Goal: Task Accomplishment & Management: Complete application form

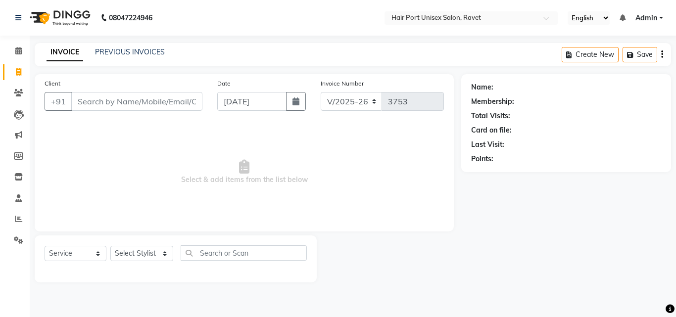
select select "7015"
select select "service"
click at [176, 105] on input "Client" at bounding box center [136, 101] width 131 height 19
click at [140, 255] on select "Select Stylist [PERSON_NAME] [PERSON_NAME] [PERSON_NAME] [PERSON_NAME] [PERSON_…" at bounding box center [141, 253] width 63 height 15
select select "58688"
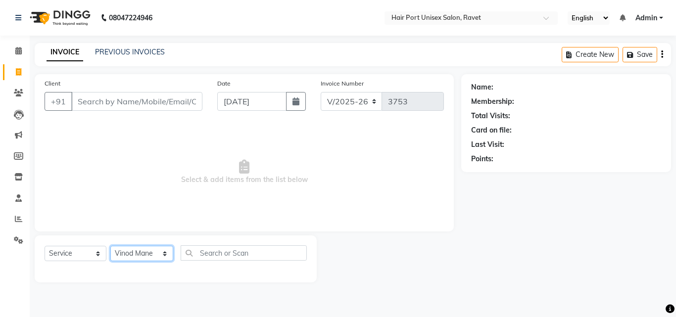
click at [110, 246] on select "Select Stylist [PERSON_NAME] [PERSON_NAME] [PERSON_NAME] [PERSON_NAME] [PERSON_…" at bounding box center [141, 253] width 63 height 15
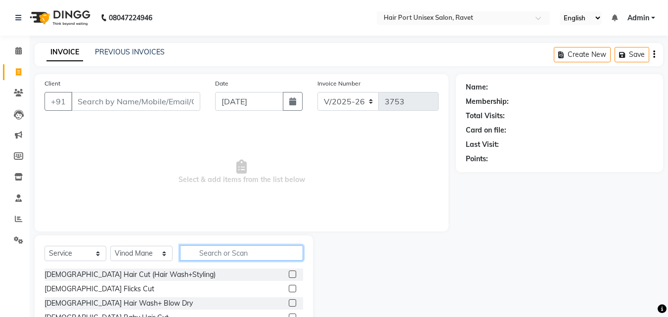
click at [203, 250] on input "text" at bounding box center [241, 252] width 123 height 15
type input "tri"
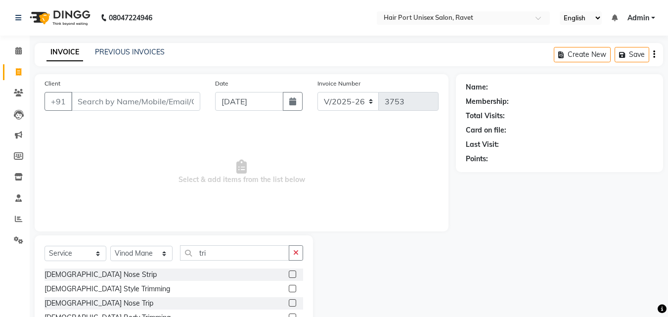
click at [291, 285] on label at bounding box center [292, 288] width 7 height 7
click at [291, 286] on input "checkbox" at bounding box center [292, 289] width 6 height 6
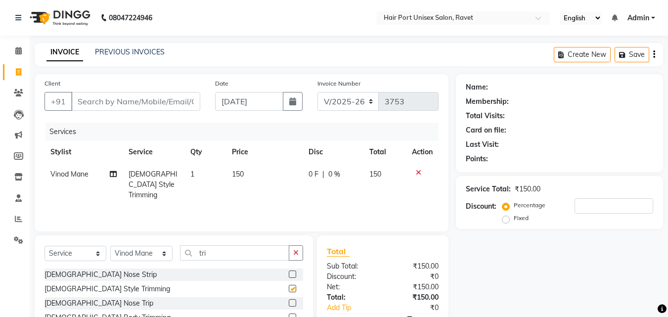
checkbox input "false"
click at [228, 249] on input "tri" at bounding box center [234, 252] width 109 height 15
type input "t"
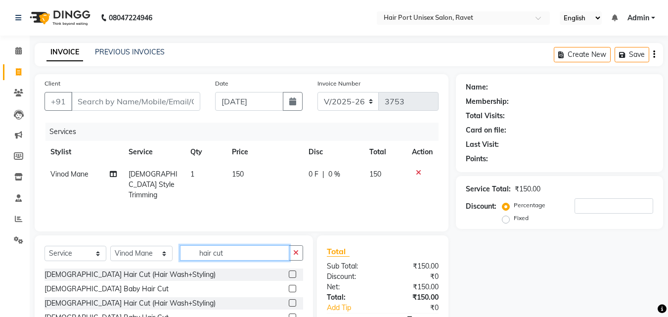
type input "hair cut"
click at [293, 301] on label at bounding box center [292, 302] width 7 height 7
click at [293, 301] on input "checkbox" at bounding box center [292, 303] width 6 height 6
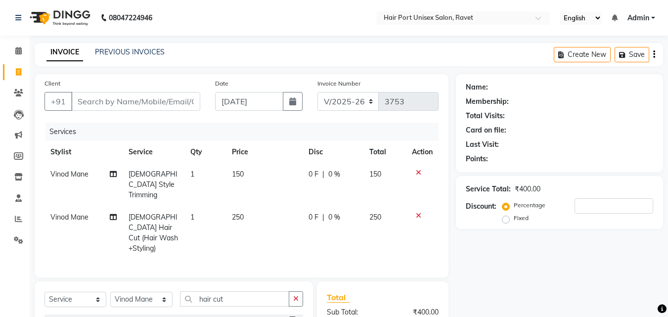
checkbox input "false"
click at [320, 261] on div "Client +91 Date [DATE] Invoice Number V/2025 V/[PHONE_NUMBER] Services Stylist …" at bounding box center [242, 175] width 414 height 203
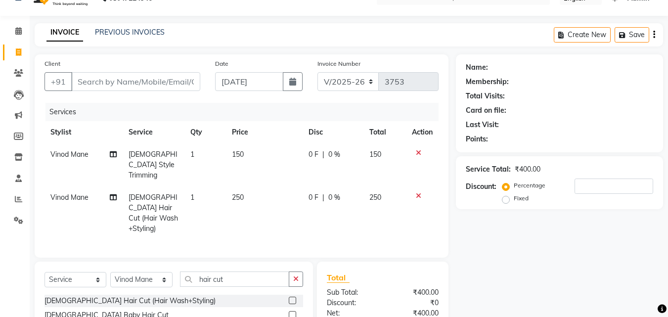
scroll to position [91, 0]
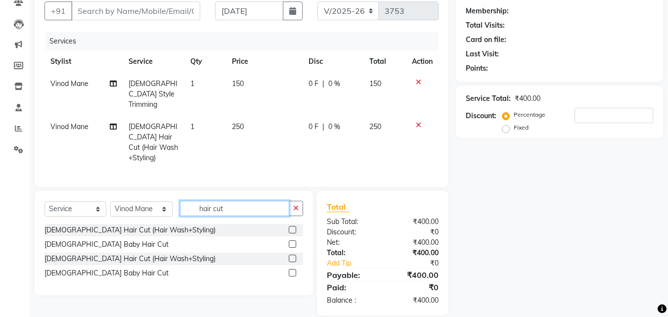
click at [236, 201] on input "hair cut" at bounding box center [234, 208] width 109 height 15
type input "h"
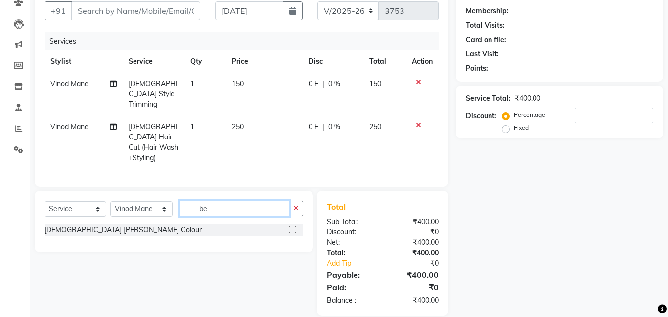
type input "be"
click at [292, 226] on label at bounding box center [292, 229] width 7 height 7
click at [292, 227] on input "checkbox" at bounding box center [292, 230] width 6 height 6
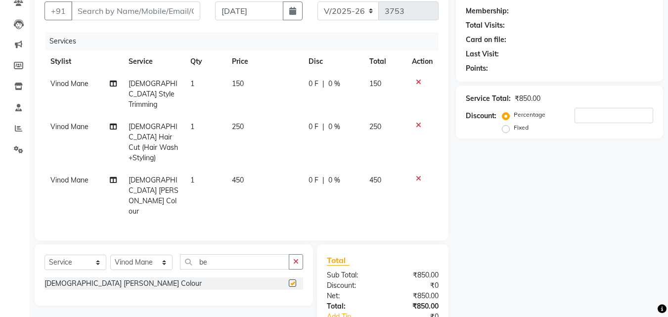
checkbox input "false"
click at [146, 10] on input "Client" at bounding box center [135, 10] width 129 height 19
click at [223, 254] on input "be" at bounding box center [234, 261] width 109 height 15
type input "b"
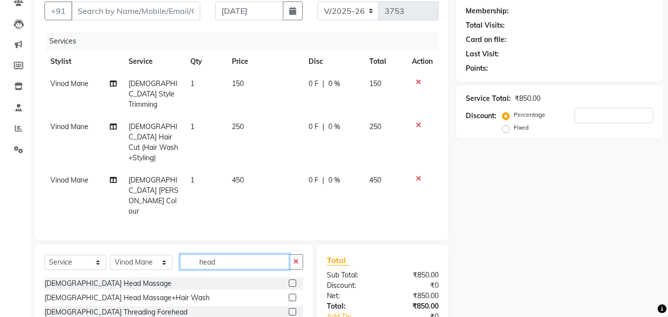
type input "head"
click at [242, 278] on div "[DEMOGRAPHIC_DATA] Head Massage" at bounding box center [174, 284] width 259 height 12
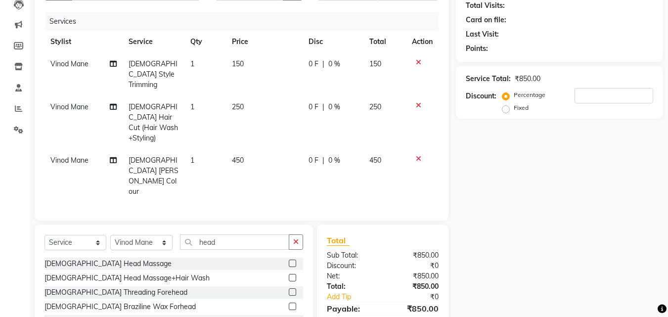
scroll to position [132, 0]
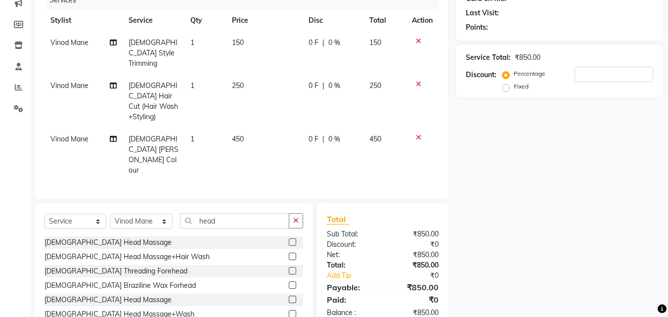
click at [292, 296] on label at bounding box center [292, 299] width 7 height 7
click at [292, 297] on input "checkbox" at bounding box center [292, 300] width 6 height 6
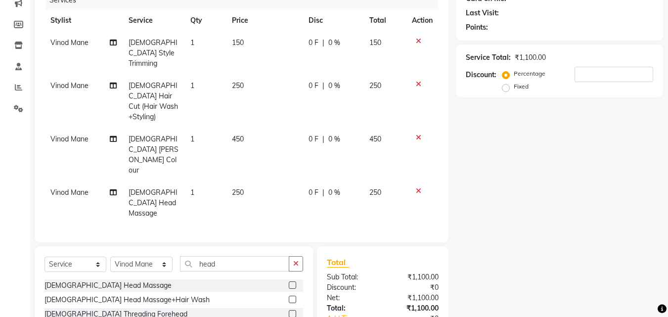
checkbox input "false"
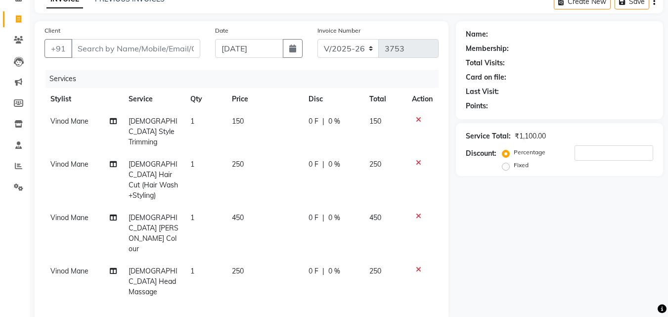
scroll to position [0, 0]
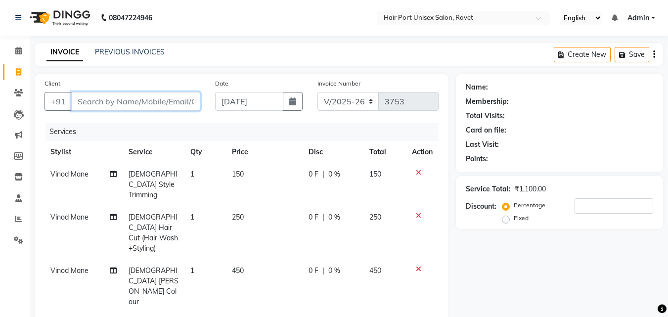
click at [171, 103] on input "Client" at bounding box center [135, 101] width 129 height 19
click at [143, 99] on input "Client" at bounding box center [135, 101] width 129 height 19
type input "8"
type input "0"
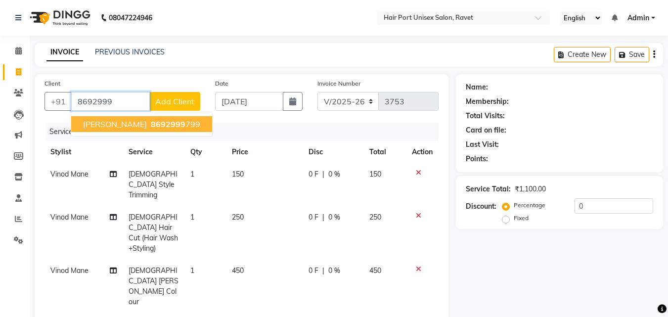
click at [160, 120] on ngb-highlight "8692999 799" at bounding box center [174, 124] width 51 height 10
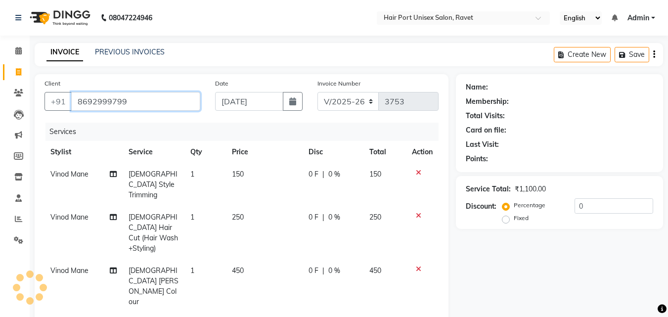
type input "8692999799"
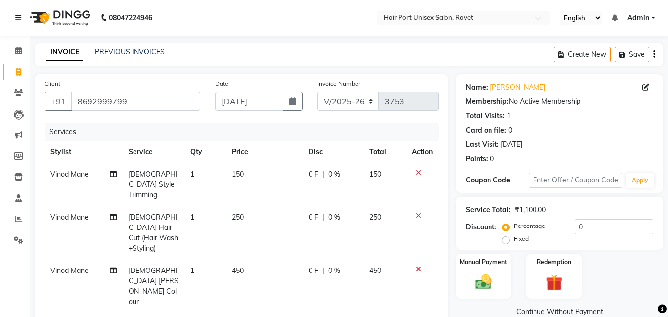
click at [451, 204] on div "Client [PHONE_NUMBER] Date [DATE] Invoice Number V/2025 V/[PHONE_NUMBER] Servic…" at bounding box center [241, 292] width 429 height 437
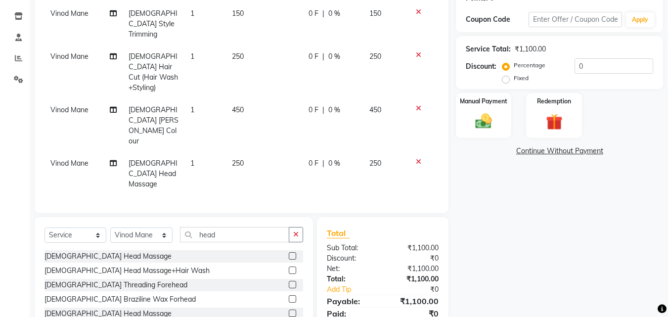
scroll to position [164, 0]
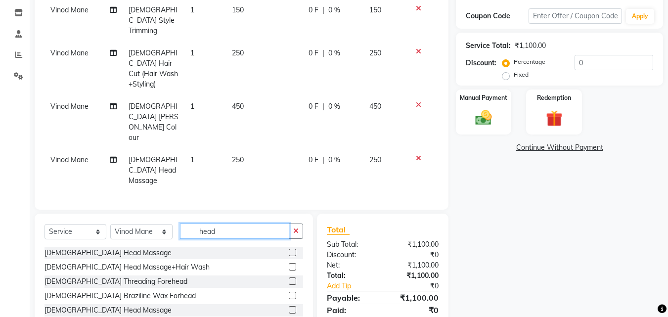
click at [232, 224] on input "head" at bounding box center [234, 231] width 109 height 15
type input "h"
type input "maj"
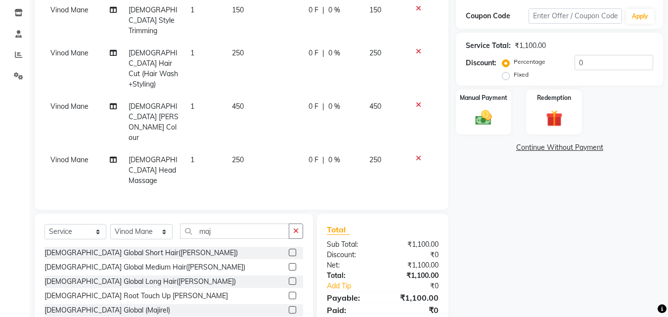
click at [293, 306] on label at bounding box center [292, 309] width 7 height 7
click at [293, 307] on input "checkbox" at bounding box center [292, 310] width 6 height 6
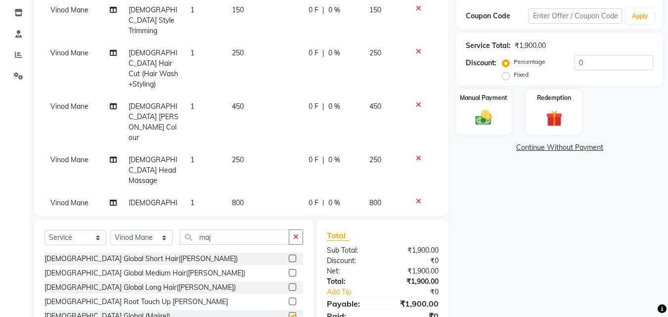
checkbox input "false"
click at [266, 281] on div "[DEMOGRAPHIC_DATA] Global Long Hair([PERSON_NAME])" at bounding box center [174, 287] width 259 height 12
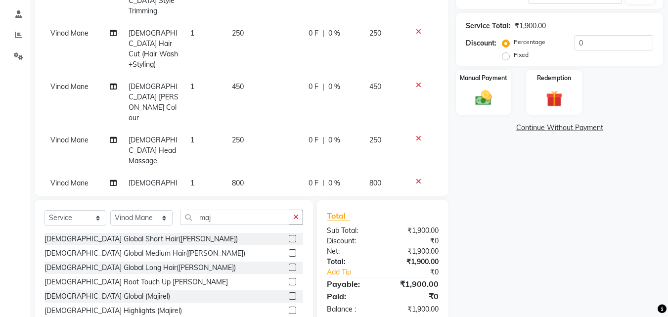
scroll to position [197, 0]
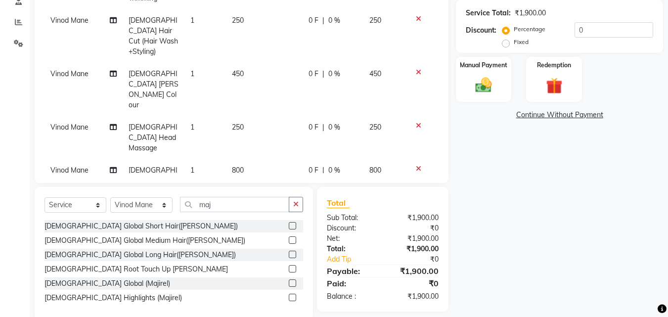
click at [417, 165] on icon at bounding box center [418, 168] width 5 height 7
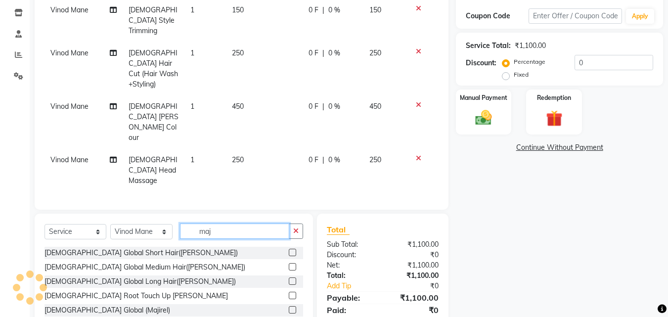
click at [241, 224] on input "maj" at bounding box center [234, 231] width 109 height 15
click at [222, 224] on input "maj" at bounding box center [234, 231] width 109 height 15
type input "m"
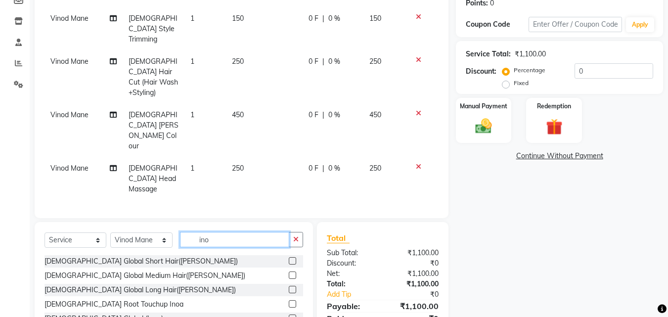
type input "ino"
click at [294, 315] on label at bounding box center [292, 318] width 7 height 7
click at [294, 316] on input "checkbox" at bounding box center [292, 319] width 6 height 6
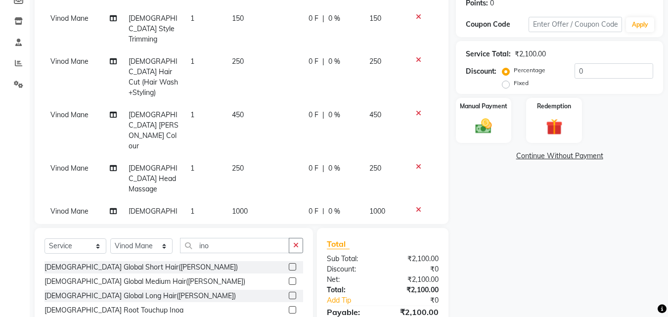
checkbox input "false"
click at [248, 200] on td "1000" at bounding box center [264, 221] width 77 height 43
select select "58688"
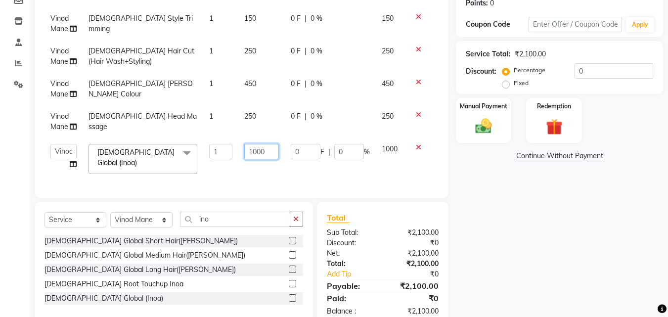
click at [272, 152] on input "1000" at bounding box center [261, 151] width 34 height 15
type input "1"
type input "2500"
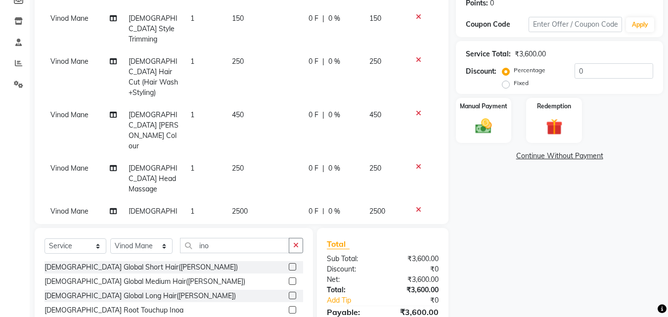
click at [287, 200] on tr "Vinod Mane [DEMOGRAPHIC_DATA] Global (Inoa) 1 2500 0 F | 0 % 2500" at bounding box center [242, 221] width 394 height 43
click at [482, 126] on img at bounding box center [484, 126] width 28 height 20
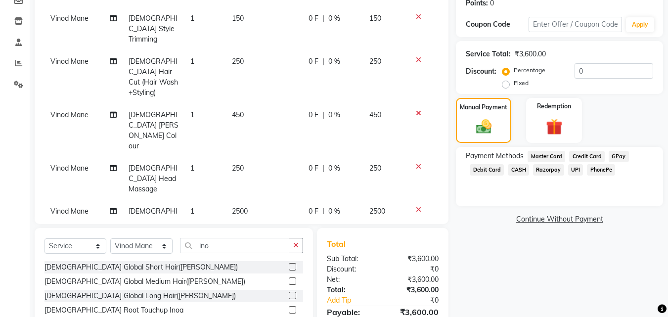
click at [571, 170] on span "UPI" at bounding box center [575, 169] width 15 height 11
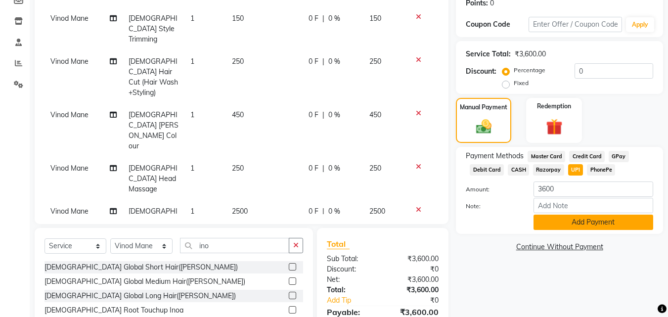
click at [597, 219] on button "Add Payment" at bounding box center [594, 222] width 120 height 15
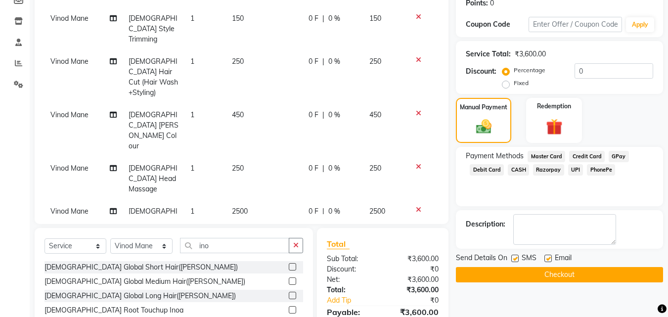
click at [626, 277] on button "Checkout" at bounding box center [559, 274] width 207 height 15
